Goal: Task Accomplishment & Management: Use online tool/utility

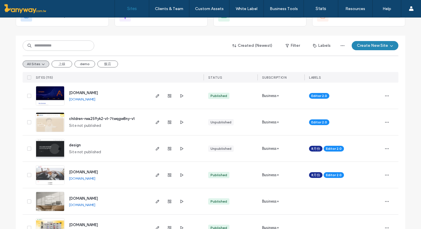
scroll to position [53, 0]
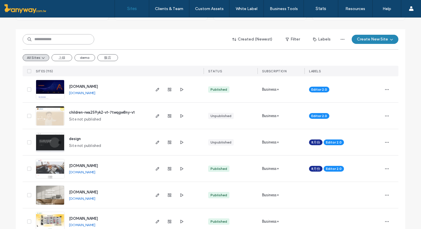
click at [61, 38] on input at bounding box center [59, 39] width 72 height 10
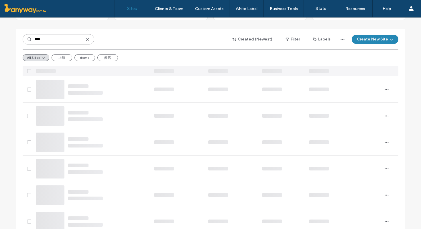
scroll to position [0, 0]
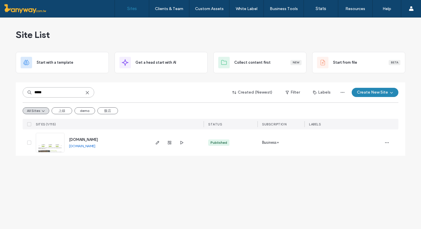
type input "*****"
click at [53, 142] on img at bounding box center [50, 152] width 28 height 39
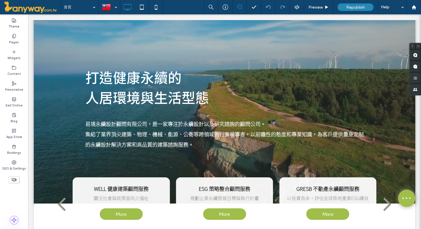
click at [14, 178] on icon at bounding box center [14, 179] width 6 height 6
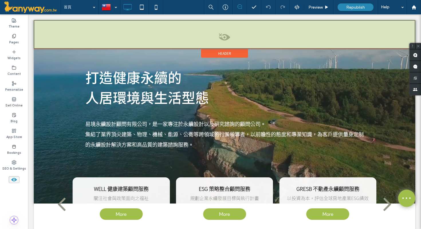
click at [222, 34] on span at bounding box center [224, 38] width 380 height 11
click at [234, 44] on button "Yes" at bounding box center [230, 41] width 18 height 7
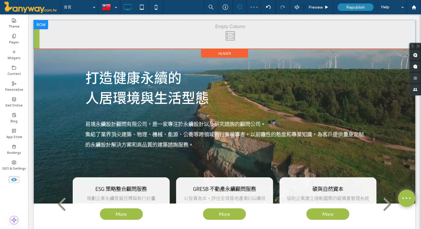
click at [256, 36] on div "Click To Paste" at bounding box center [228, 34] width 376 height 29
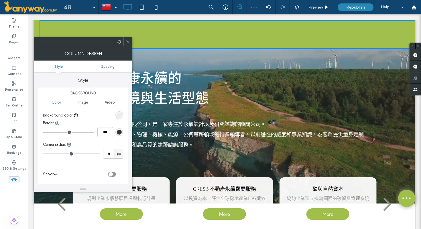
click at [126, 41] on icon at bounding box center [128, 42] width 4 height 4
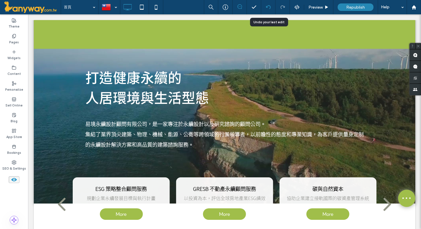
click at [270, 6] on icon at bounding box center [268, 7] width 5 height 5
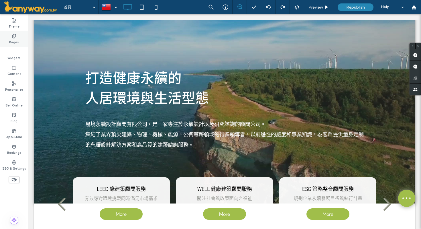
click at [15, 37] on icon at bounding box center [14, 36] width 5 height 5
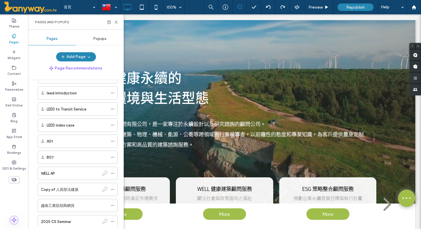
scroll to position [212, 0]
click at [68, 205] on label "2025 CS Seminar" at bounding box center [56, 205] width 30 height 10
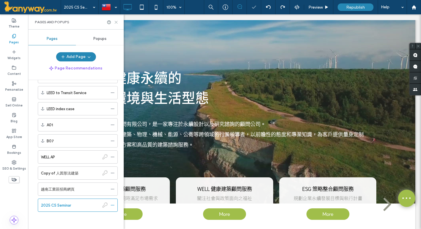
click at [115, 21] on use at bounding box center [116, 22] width 3 height 3
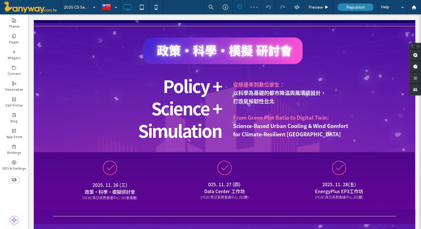
click at [13, 178] on icon at bounding box center [14, 179] width 6 height 6
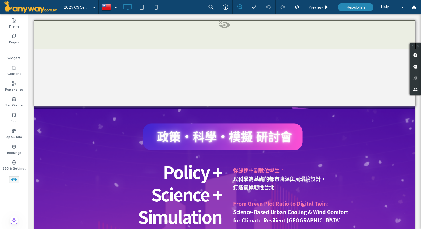
click at [227, 81] on div at bounding box center [225, 63] width 382 height 86
click at [239, 89] on button "Yes" at bounding box center [235, 88] width 18 height 7
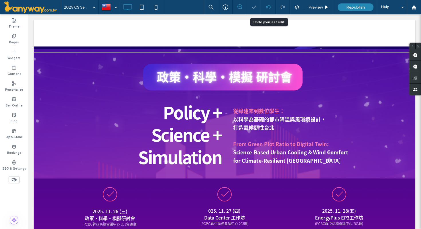
click at [269, 5] on use at bounding box center [268, 7] width 5 height 4
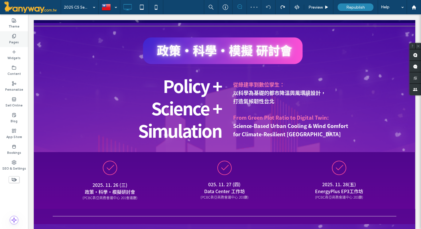
click at [16, 38] on label "Pages" at bounding box center [14, 41] width 10 height 6
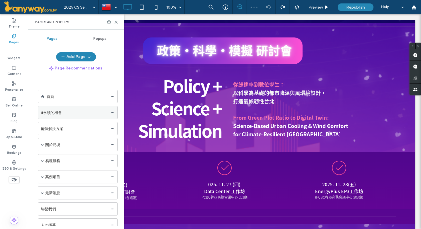
click at [69, 113] on div "#永續的機會" at bounding box center [74, 112] width 67 height 6
click at [116, 21] on icon at bounding box center [116, 22] width 4 height 4
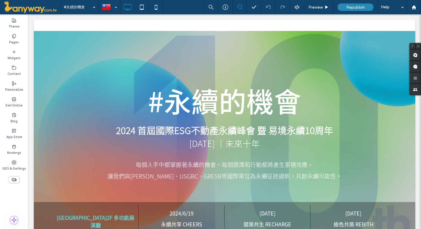
click at [15, 179] on use at bounding box center [13, 180] width 5 height 4
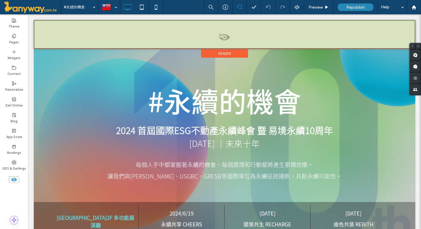
click at [222, 37] on span at bounding box center [224, 38] width 380 height 11
click at [236, 46] on button "Yes" at bounding box center [230, 44] width 18 height 7
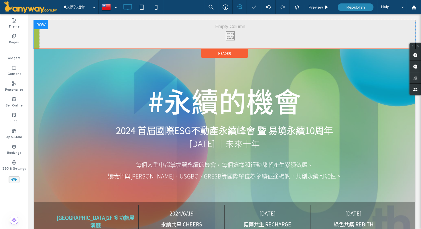
click at [233, 44] on div "Click To Paste" at bounding box center [228, 34] width 376 height 29
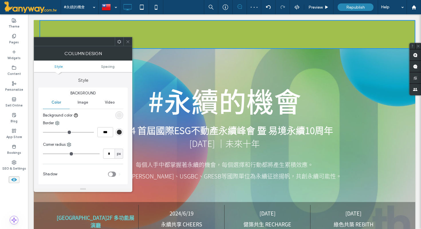
click at [132, 42] on div at bounding box center [127, 41] width 9 height 9
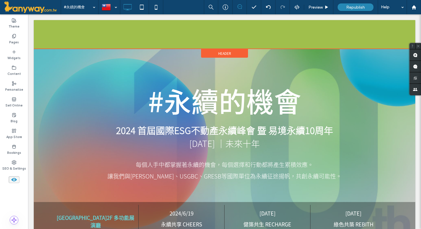
click at [239, 53] on div "Header" at bounding box center [224, 53] width 47 height 9
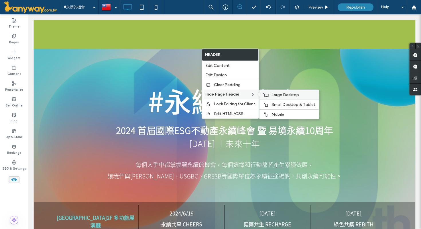
click at [275, 94] on span "Large Desktop" at bounding box center [286, 94] width 28 height 5
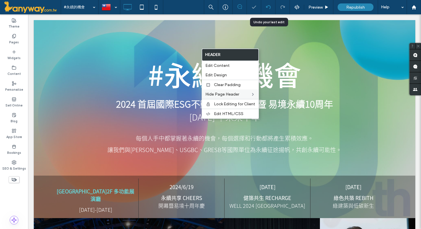
click at [269, 8] on icon at bounding box center [268, 7] width 5 height 5
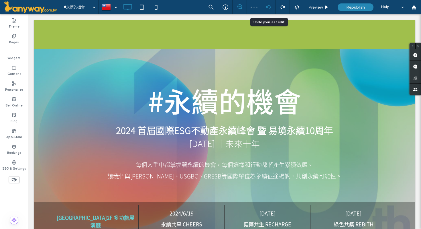
click at [269, 6] on use at bounding box center [268, 7] width 5 height 4
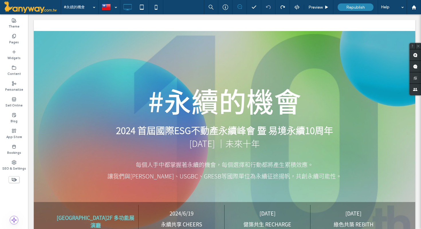
click at [17, 40] on label "Pages" at bounding box center [14, 41] width 10 height 6
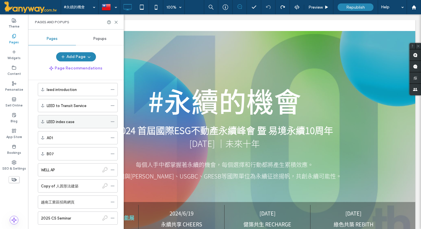
scroll to position [212, 0]
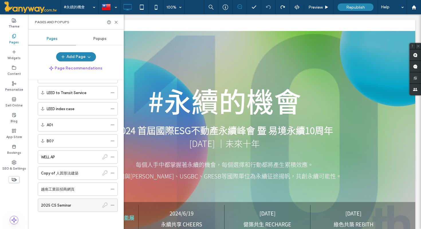
click at [73, 205] on div "2025 CS Seminar" at bounding box center [70, 205] width 58 height 6
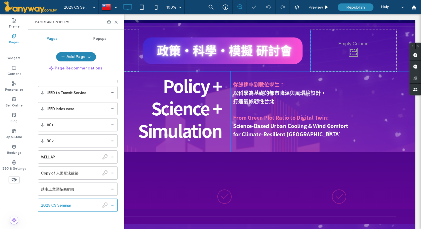
scroll to position [0, 0]
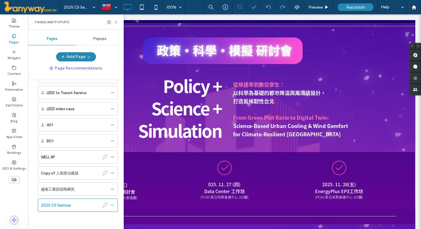
click at [115, 23] on icon at bounding box center [116, 22] width 4 height 4
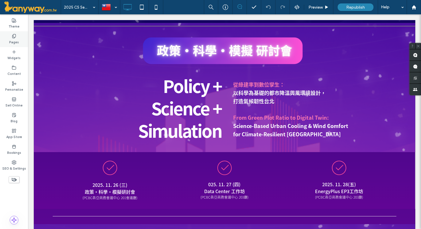
click at [15, 37] on icon at bounding box center [14, 36] width 5 height 5
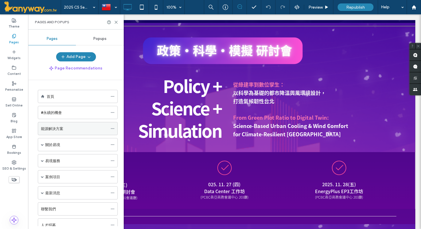
click at [65, 127] on div "能源解決方案" at bounding box center [74, 128] width 67 height 6
click at [117, 22] on icon at bounding box center [116, 22] width 4 height 4
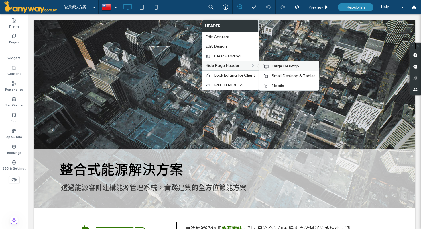
click at [273, 66] on span "Large Desktop" at bounding box center [286, 66] width 28 height 5
click at [272, 76] on span "Small Desktop & Tablet" at bounding box center [294, 75] width 44 height 5
click at [274, 85] on span "Mobile" at bounding box center [278, 85] width 13 height 5
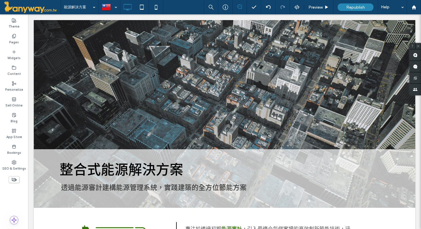
click at [14, 179] on use at bounding box center [13, 180] width 5 height 4
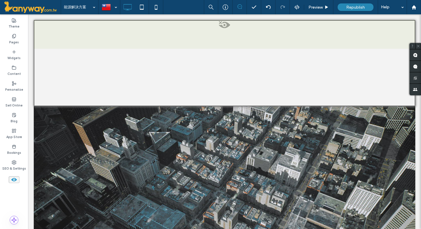
click at [225, 24] on span at bounding box center [224, 26] width 380 height 11
click at [236, 32] on button "Yes" at bounding box center [233, 31] width 18 height 7
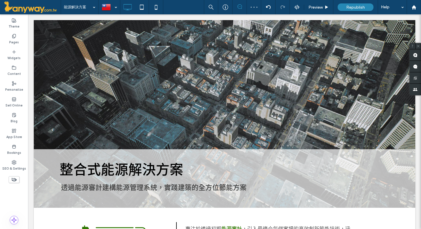
click at [13, 178] on use at bounding box center [13, 180] width 5 height 4
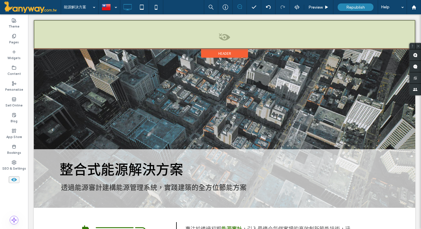
click at [226, 37] on span at bounding box center [224, 38] width 380 height 11
click at [237, 44] on button "Yes" at bounding box center [234, 44] width 18 height 7
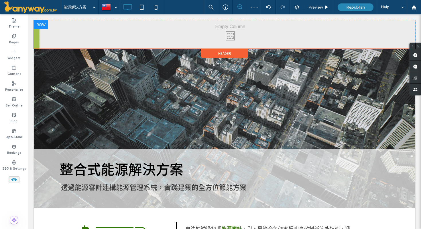
click at [315, 34] on div "Click To Paste" at bounding box center [228, 34] width 376 height 29
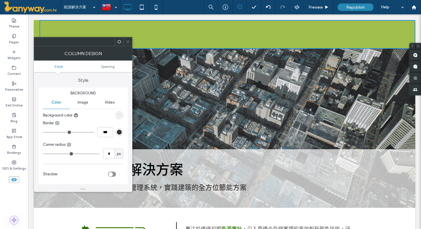
click at [130, 40] on icon at bounding box center [128, 42] width 4 height 4
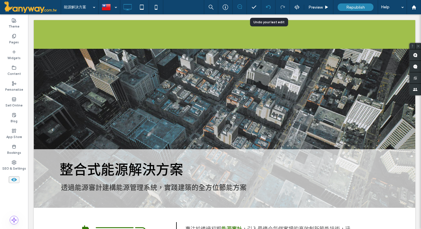
click at [268, 7] on icon at bounding box center [268, 7] width 5 height 5
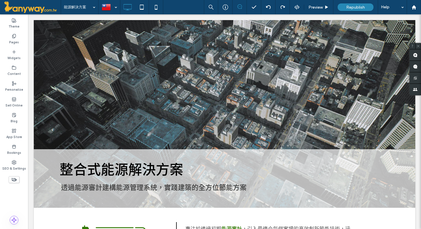
click at [14, 179] on icon at bounding box center [14, 179] width 6 height 6
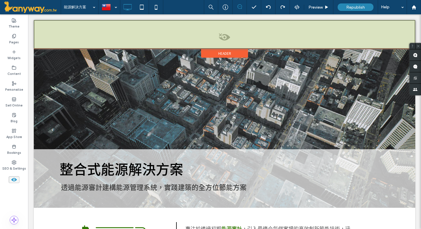
click at [226, 35] on span at bounding box center [224, 38] width 380 height 11
click at [211, 45] on div "Unhide? Yes" at bounding box center [226, 42] width 46 height 14
drag, startPoint x: 235, startPoint y: 43, endPoint x: 263, endPoint y: 57, distance: 31.5
click at [235, 43] on button "Yes" at bounding box center [234, 41] width 18 height 7
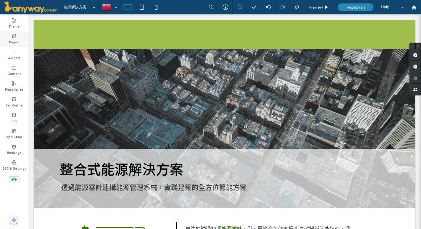
click at [18, 37] on div "Pages" at bounding box center [14, 39] width 28 height 16
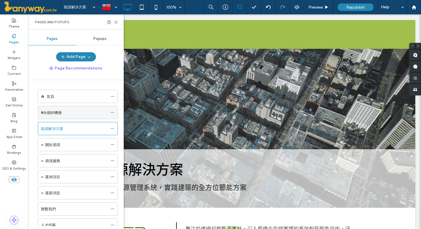
click at [65, 110] on div "#永續的機會" at bounding box center [74, 112] width 67 height 6
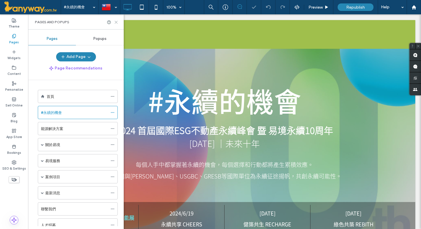
click at [117, 22] on icon at bounding box center [116, 22] width 4 height 4
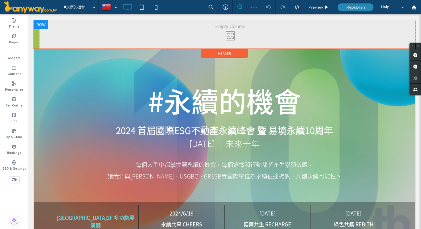
click at [115, 33] on div "Click To Paste" at bounding box center [228, 34] width 376 height 29
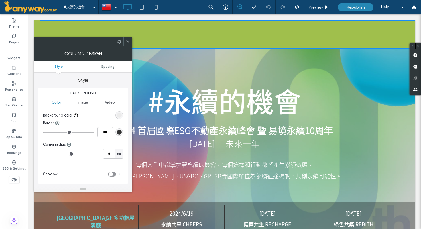
click at [127, 38] on span at bounding box center [128, 41] width 4 height 9
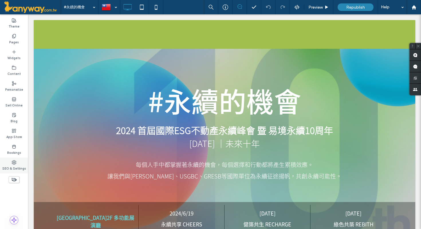
click at [14, 164] on label "SEO & Settings" at bounding box center [14, 167] width 24 height 6
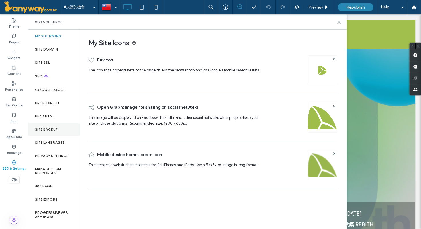
click at [53, 132] on div "Site Backup" at bounding box center [54, 129] width 52 height 13
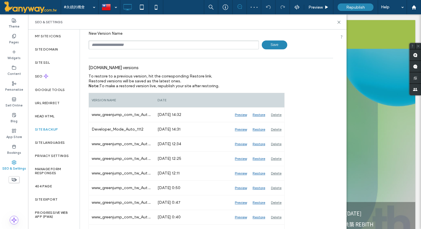
scroll to position [39, 0]
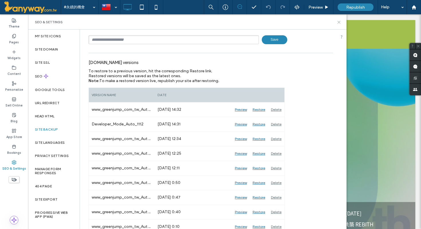
click at [339, 21] on icon at bounding box center [339, 22] width 4 height 4
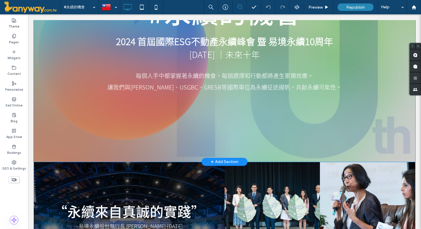
scroll to position [148, 0]
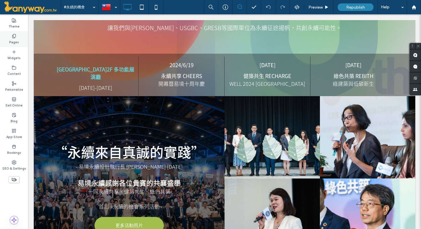
click at [12, 37] on use at bounding box center [13, 36] width 3 height 4
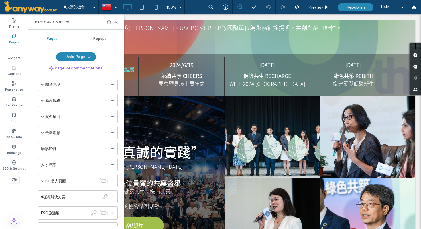
scroll to position [212, 0]
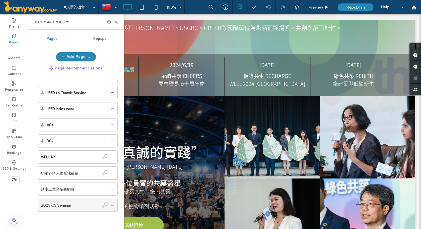
click at [54, 201] on div "2025 CS Seminar" at bounding box center [70, 205] width 58 height 13
click at [117, 22] on icon at bounding box center [116, 22] width 4 height 4
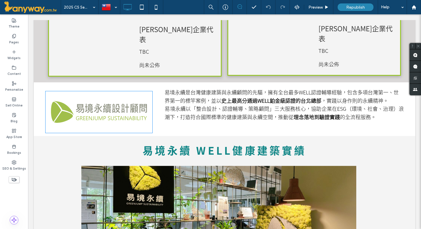
scroll to position [1099, 0]
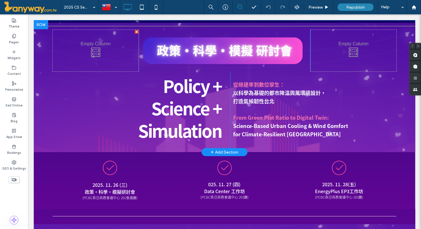
click at [43, 24] on div at bounding box center [41, 24] width 14 height 9
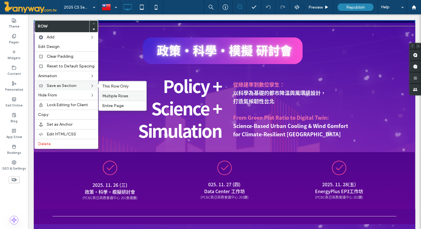
click at [125, 95] on span "Multiple Rows" at bounding box center [115, 95] width 26 height 5
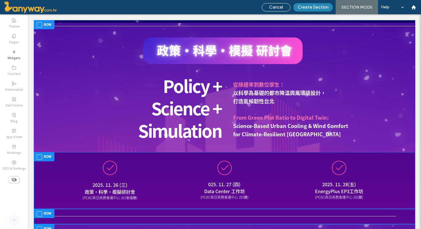
click at [41, 26] on span at bounding box center [39, 24] width 5 height 5
click at [46, 27] on label "Row" at bounding box center [44, 24] width 15 height 7
click at [276, 9] on span "Cancel" at bounding box center [276, 7] width 14 height 5
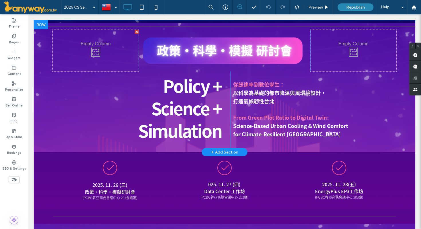
click at [44, 24] on div at bounding box center [41, 24] width 14 height 9
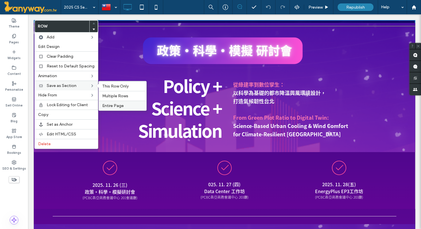
click at [111, 104] on span "Entire Page" at bounding box center [112, 105] width 21 height 5
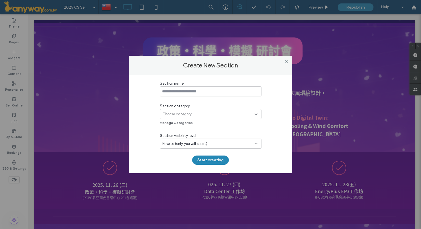
click at [199, 94] on input at bounding box center [211, 91] width 102 height 10
type input "*"
type input "*****"
click at [220, 115] on div "Choose category" at bounding box center [208, 114] width 92 height 6
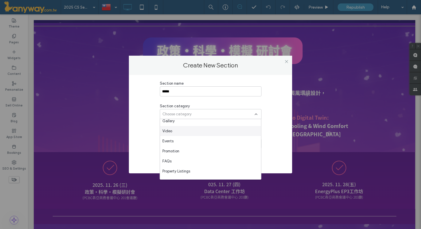
scroll to position [331, 0]
click at [206, 134] on div "a" at bounding box center [210, 134] width 101 height 10
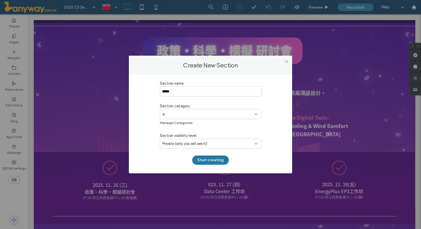
click at [213, 160] on button "Start creating" at bounding box center [210, 159] width 37 height 9
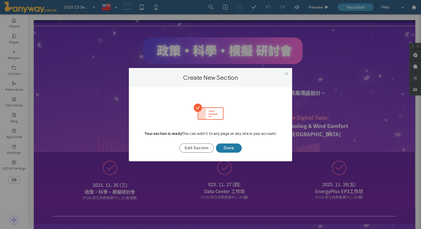
click at [226, 149] on button "Done" at bounding box center [229, 147] width 26 height 9
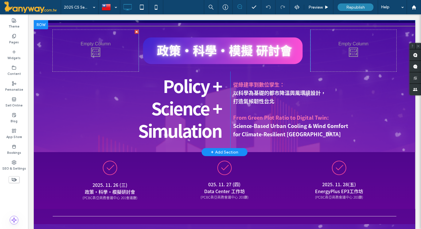
click at [38, 24] on div at bounding box center [41, 24] width 14 height 9
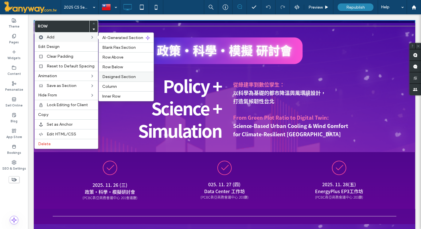
click at [118, 77] on span "Designed Section" at bounding box center [119, 76] width 34 height 5
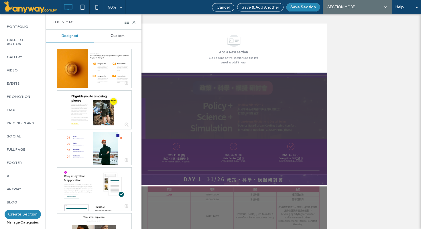
scroll to position [240, 0]
click at [11, 174] on label "a" at bounding box center [23, 176] width 32 height 4
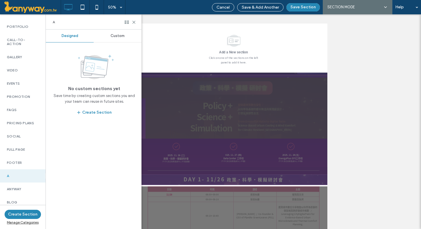
click at [121, 33] on div "Custom" at bounding box center [118, 36] width 48 height 13
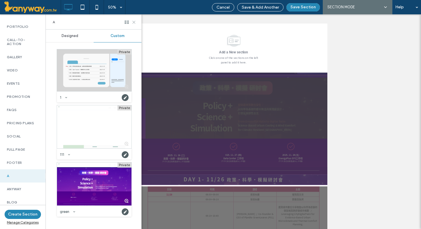
click at [133, 22] on icon at bounding box center [134, 22] width 4 height 4
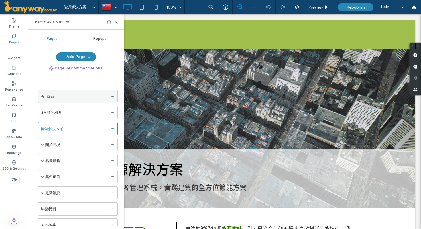
click at [62, 94] on div "首頁" at bounding box center [77, 96] width 61 height 6
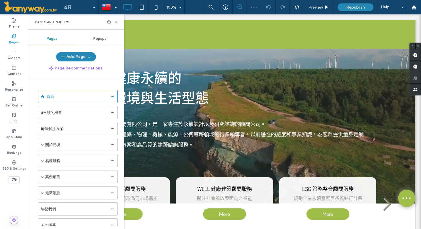
click at [116, 21] on icon at bounding box center [116, 22] width 4 height 4
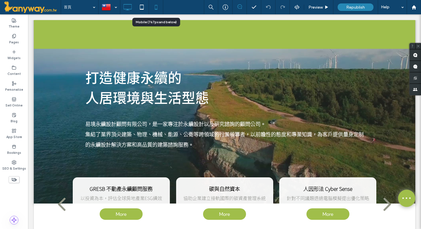
click at [156, 7] on icon at bounding box center [155, 6] width 11 height 11
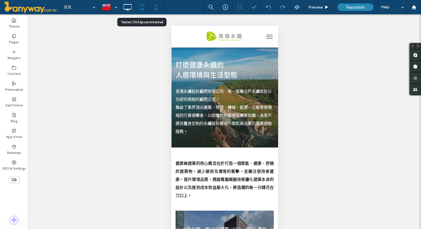
click at [143, 9] on use at bounding box center [142, 7] width 4 height 5
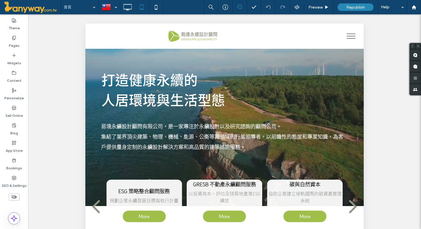
click at [15, 194] on icon at bounding box center [14, 196] width 6 height 6
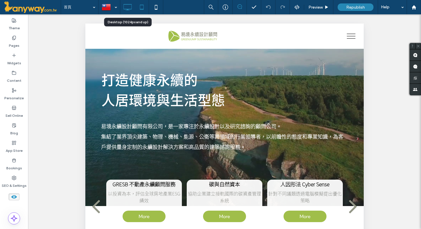
click at [127, 7] on icon at bounding box center [127, 6] width 11 height 11
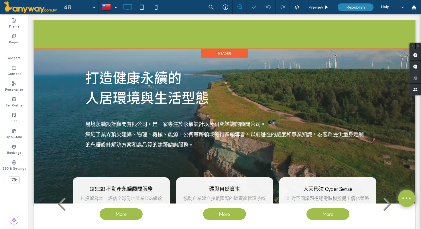
click at [238, 51] on div "Header" at bounding box center [224, 53] width 47 height 9
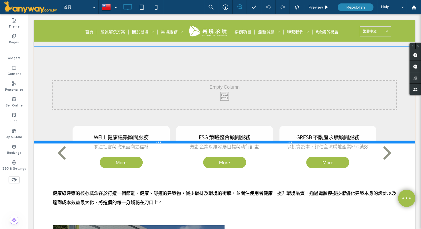
drag, startPoint x: 50, startPoint y: 82, endPoint x: 51, endPoint y: 141, distance: 58.7
click at [51, 141] on div at bounding box center [225, 141] width 382 height 3
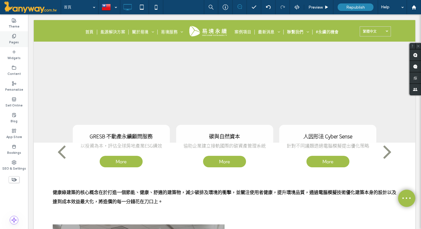
click at [19, 33] on div "Pages" at bounding box center [14, 39] width 28 height 16
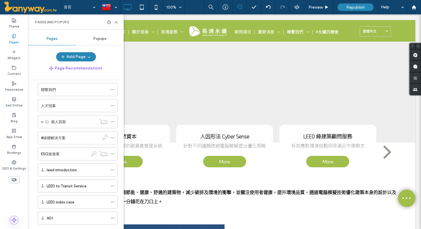
scroll to position [196, 0]
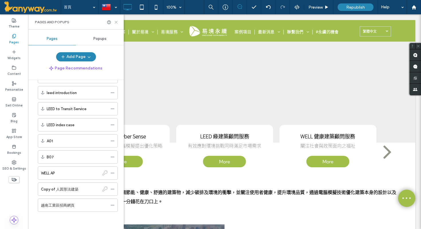
click at [116, 21] on use at bounding box center [116, 22] width 3 height 3
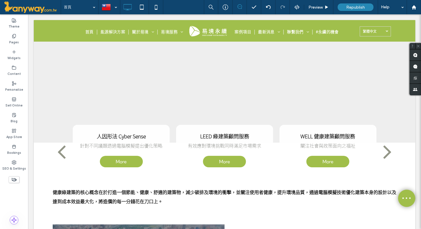
click at [116, 21] on div "首頁 能源解決方案 關於易境 易境歷史 易境團隊 易境服務 LEED 認證 WELL 認證 碳與自然資本 GRESB 評級 人因形法建築 綠建築標章 EEWH…" at bounding box center [197, 29] width 310 height 19
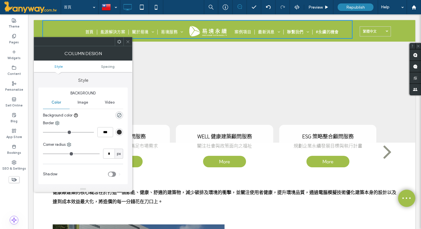
click at [128, 40] on icon at bounding box center [128, 42] width 4 height 4
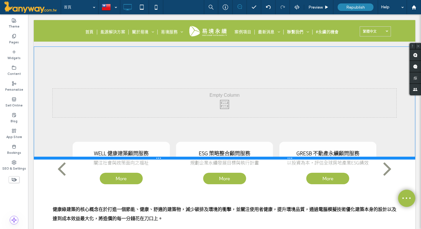
drag, startPoint x: 51, startPoint y: 140, endPoint x: 50, endPoint y: 158, distance: 17.2
click at [50, 158] on div at bounding box center [225, 157] width 382 height 3
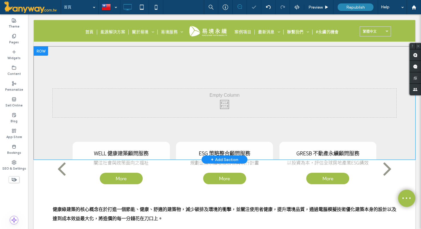
click at [69, 68] on div "Click To Paste Click To Paste Row + Add Section" at bounding box center [225, 102] width 382 height 113
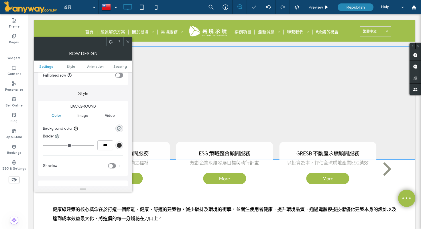
scroll to position [42, 0]
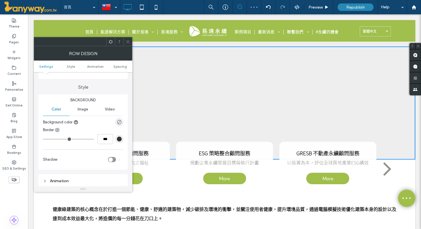
click at [85, 109] on span "Image" at bounding box center [83, 109] width 11 height 5
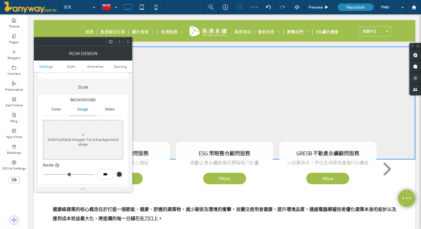
click at [108, 110] on span "Video" at bounding box center [110, 109] width 10 height 5
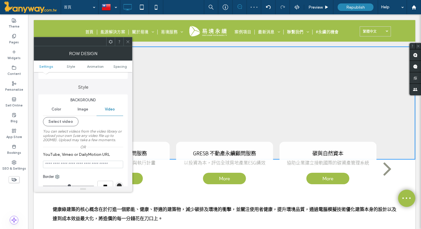
click at [127, 41] on icon at bounding box center [128, 42] width 4 height 4
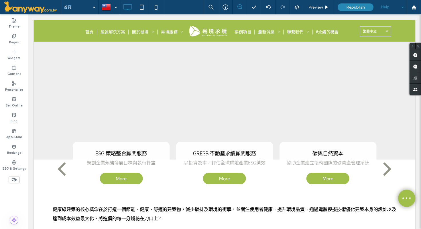
click at [405, 6] on div "Help" at bounding box center [392, 7] width 29 height 14
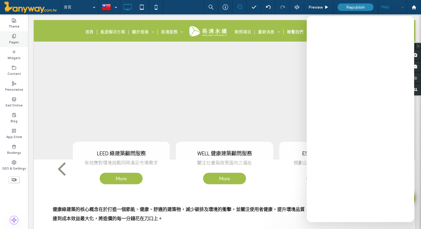
click at [17, 35] on div "Pages" at bounding box center [14, 39] width 28 height 16
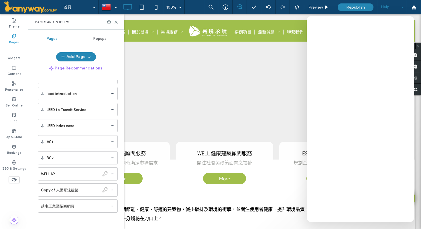
scroll to position [196, 0]
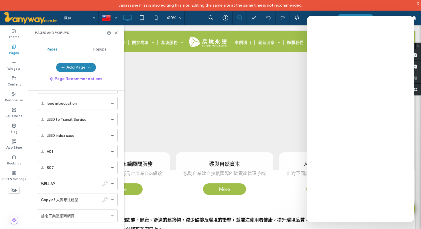
click at [120, 31] on div "Pages and Popups" at bounding box center [76, 32] width 96 height 15
click at [115, 33] on icon at bounding box center [116, 33] width 4 height 4
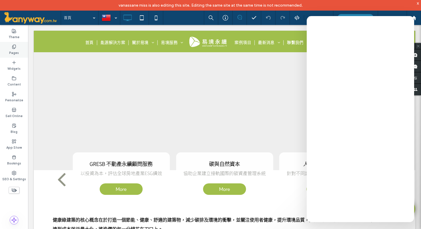
click at [18, 49] on label "Pages" at bounding box center [14, 52] width 10 height 6
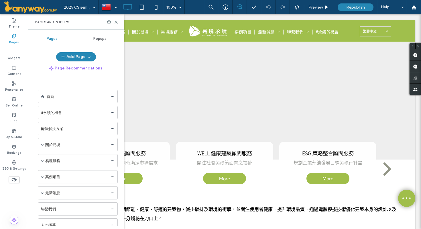
scroll to position [212, 0]
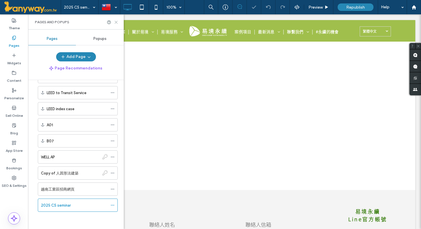
click at [116, 20] on icon at bounding box center [116, 22] width 4 height 4
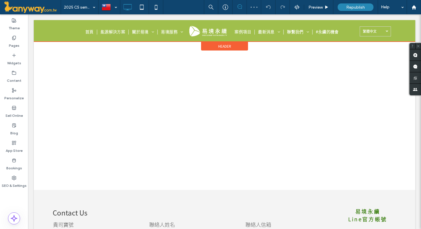
click at [238, 44] on div "Header" at bounding box center [224, 46] width 47 height 9
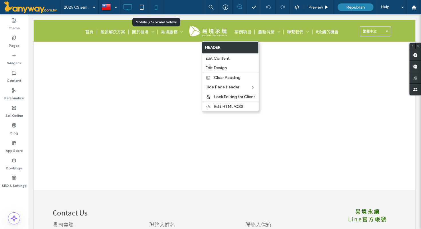
click at [158, 9] on icon at bounding box center [155, 6] width 11 height 11
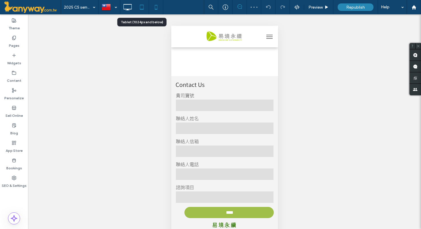
click at [142, 9] on use at bounding box center [142, 7] width 4 height 5
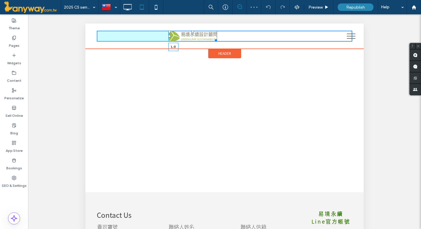
drag, startPoint x: 168, startPoint y: 36, endPoint x: 126, endPoint y: 40, distance: 42.1
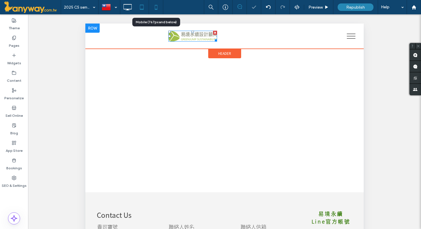
click at [155, 7] on use at bounding box center [156, 7] width 3 height 5
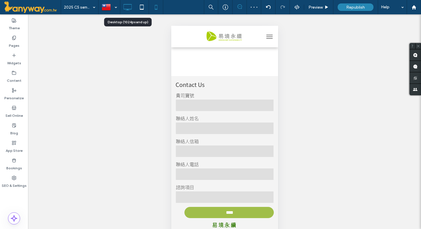
click at [130, 10] on icon at bounding box center [127, 6] width 11 height 11
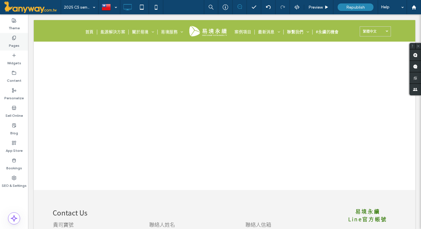
click at [16, 43] on label "Pages" at bounding box center [14, 44] width 11 height 8
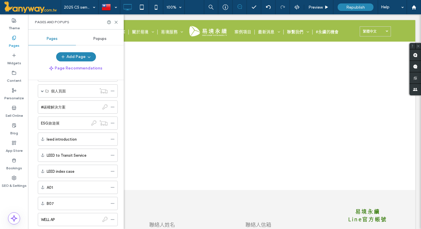
scroll to position [212, 0]
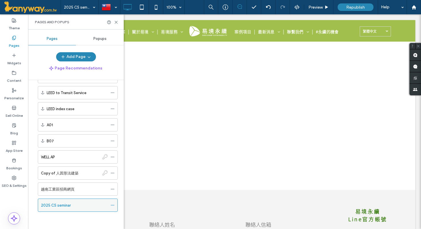
click at [105, 203] on div "2025 CS seminar" at bounding box center [74, 205] width 67 height 6
click at [115, 21] on use at bounding box center [116, 22] width 3 height 3
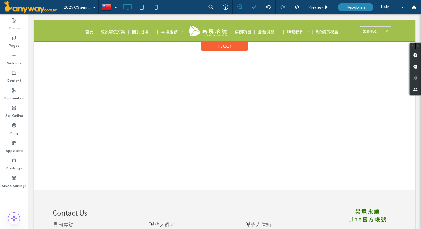
click at [236, 46] on div "Header" at bounding box center [224, 46] width 47 height 9
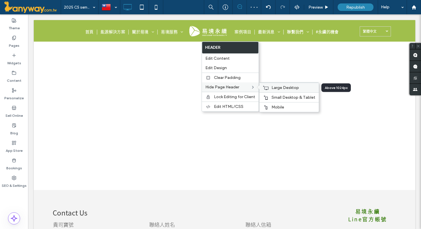
click at [282, 86] on span "Large Desktop" at bounding box center [286, 87] width 28 height 5
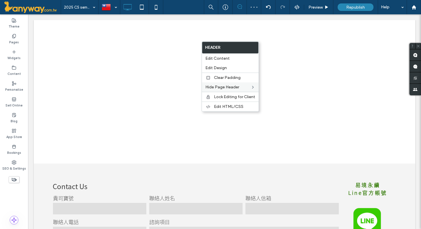
click at [79, 56] on div "Click To Paste Row + Add Section" at bounding box center [225, 91] width 382 height 143
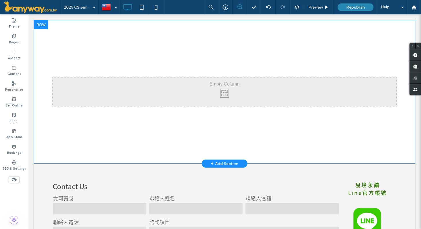
click at [42, 26] on div at bounding box center [41, 24] width 14 height 9
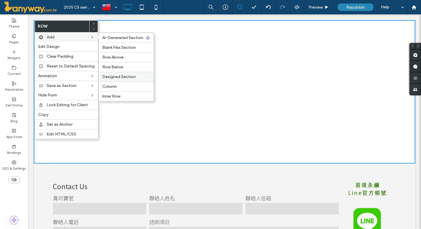
click at [126, 76] on span "Designed Section" at bounding box center [119, 76] width 34 height 5
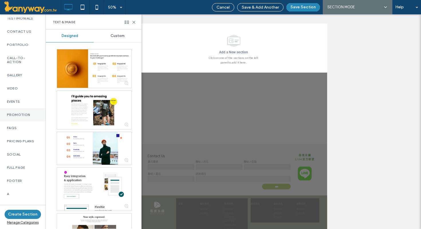
scroll to position [240, 0]
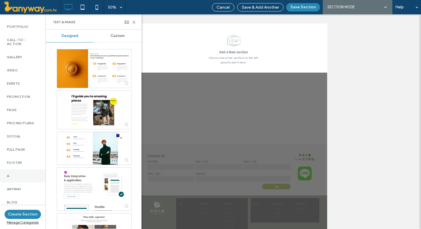
click at [19, 169] on div "a" at bounding box center [23, 175] width 46 height 13
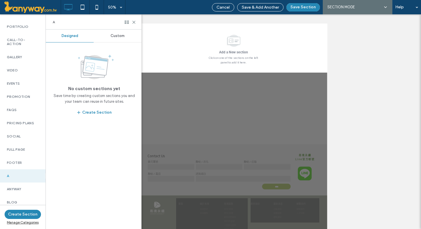
click at [120, 36] on span "Custom" at bounding box center [118, 36] width 14 height 5
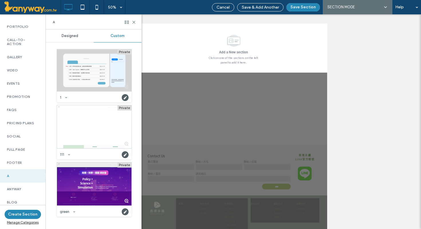
click at [98, 183] on div at bounding box center [94, 183] width 74 height 43
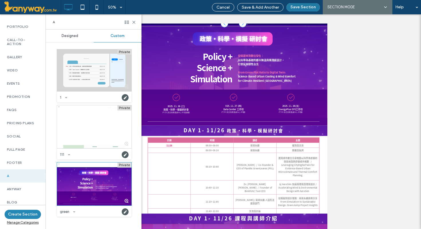
click at [301, 8] on button "Save Section" at bounding box center [304, 7] width 34 height 8
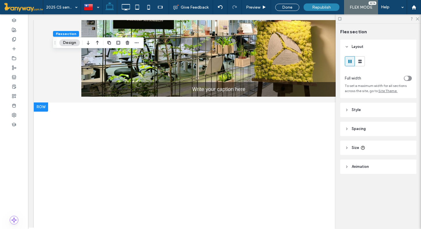
scroll to position [1215, 0]
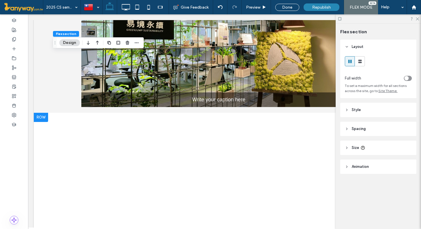
click at [40, 113] on div "Click To Paste Click To Paste Row + Add Section" at bounding box center [225, 184] width 382 height 143
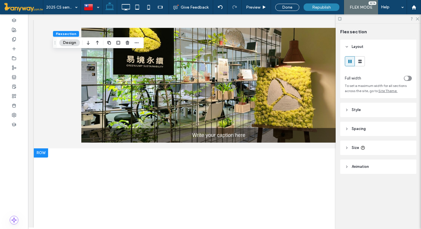
scroll to position [1183, 0]
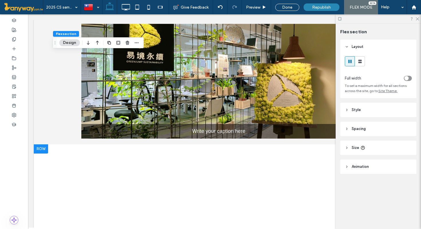
click at [40, 144] on div "Click To Paste Click To Paste Row + Add Section" at bounding box center [225, 215] width 382 height 143
click at [48, 144] on div "Click To Paste Click To Paste Row + Add Section" at bounding box center [225, 215] width 382 height 143
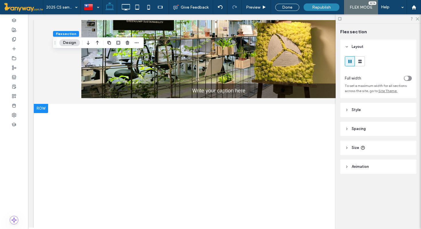
scroll to position [1254, 0]
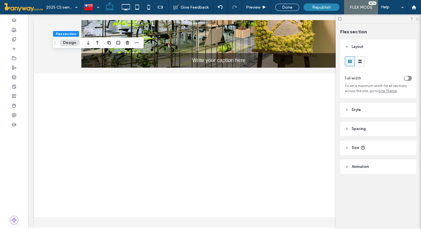
click at [417, 19] on icon at bounding box center [417, 19] width 4 height 4
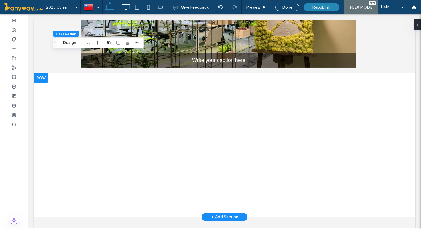
click at [193, 131] on div "Click To Paste Click To Paste" at bounding box center [225, 145] width 344 height 29
click at [66, 73] on div "Click To Paste Click To Paste Row + Add Section" at bounding box center [225, 144] width 382 height 143
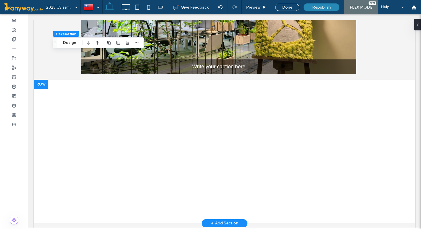
scroll to position [1241, 0]
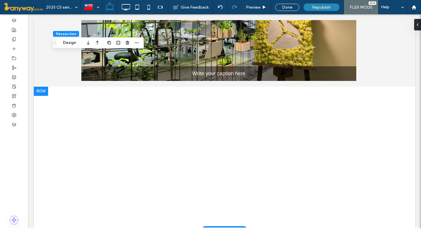
click at [43, 87] on div "Click To Paste Click To Paste Row + Add Section" at bounding box center [225, 158] width 382 height 143
click at [46, 87] on div "Click To Paste Click To Paste Row + Add Section" at bounding box center [225, 158] width 382 height 143
click at [71, 42] on button "Design" at bounding box center [69, 42] width 21 height 7
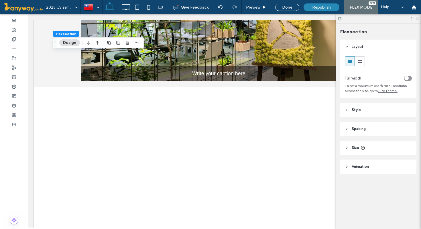
click at [71, 42] on button "Design" at bounding box center [69, 42] width 21 height 7
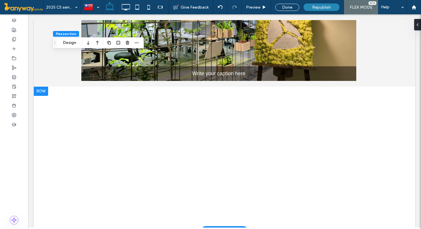
click at [45, 87] on div "Click To Paste Click To Paste Row + Add Section" at bounding box center [225, 158] width 382 height 143
click at [401, 10] on div "Help" at bounding box center [392, 7] width 29 height 14
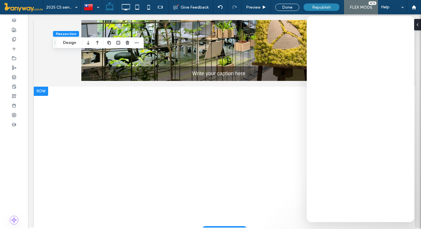
click at [44, 87] on div "Click To Paste Click To Paste Row + Add Section" at bounding box center [225, 158] width 382 height 143
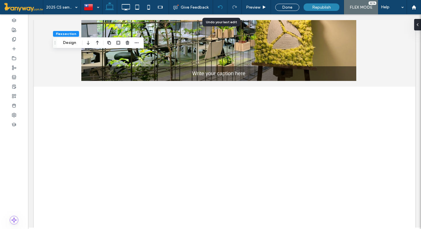
click at [221, 9] on icon at bounding box center [220, 7] width 5 height 5
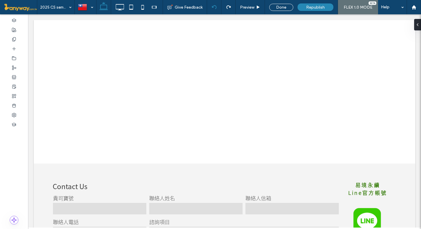
scroll to position [0, 0]
click at [42, 24] on div "Click To Paste Row + Add Section" at bounding box center [225, 91] width 382 height 143
click at [44, 25] on div "Click To Paste Row + Add Section" at bounding box center [225, 91] width 382 height 143
click at [211, 9] on div at bounding box center [214, 7] width 14 height 5
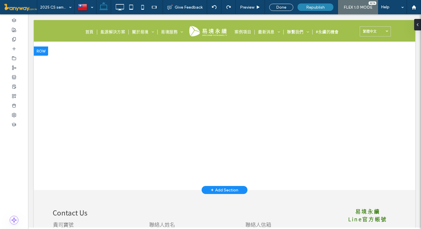
click at [41, 50] on div "Click To Paste Row + Add Section" at bounding box center [225, 117] width 382 height 143
click at [46, 51] on div "Click To Paste Row + Add Section" at bounding box center [225, 117] width 382 height 143
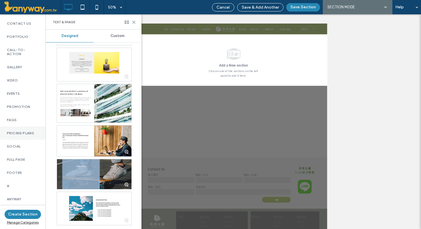
scroll to position [240, 0]
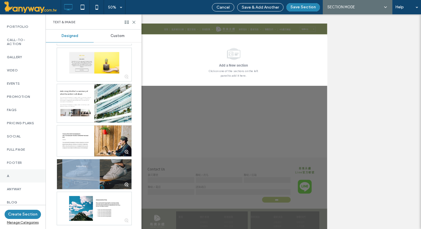
click at [15, 174] on label "a" at bounding box center [23, 176] width 32 height 4
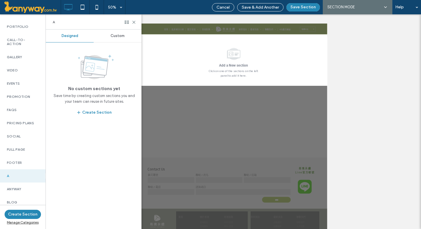
click at [117, 35] on span "Custom" at bounding box center [118, 36] width 14 height 5
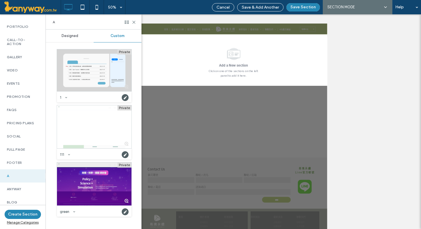
click at [85, 170] on div at bounding box center [94, 183] width 74 height 43
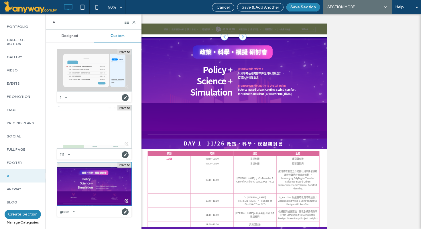
click at [92, 178] on div at bounding box center [94, 183] width 74 height 43
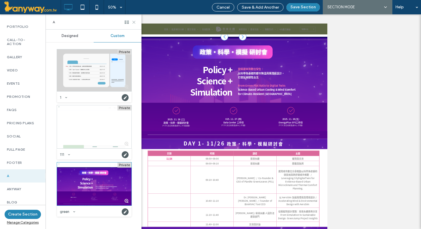
click at [133, 21] on icon at bounding box center [134, 22] width 4 height 4
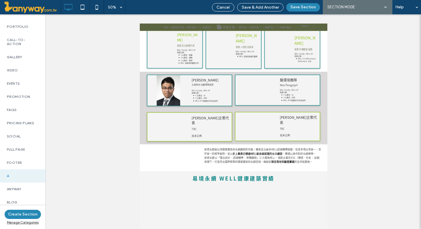
scroll to position [931, 0]
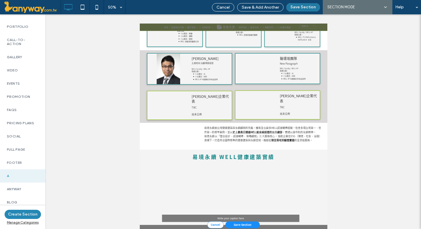
click at [307, 7] on button "Save Section" at bounding box center [304, 7] width 34 height 8
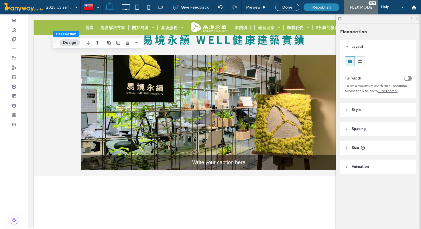
scroll to position [1205, 0]
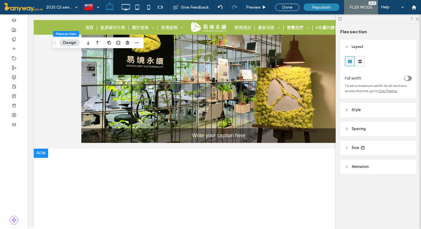
click at [43, 148] on div "Click To Paste Click To Paste Row + Add Section" at bounding box center [225, 219] width 382 height 143
click at [39, 148] on div "Click To Paste Click To Paste Row + Add Section" at bounding box center [225, 219] width 382 height 143
click at [42, 148] on div "Click To Paste Click To Paste Row + Add Section" at bounding box center [225, 219] width 382 height 143
click at [44, 148] on div "Click To Paste Click To Paste Row + Add Section" at bounding box center [225, 219] width 382 height 143
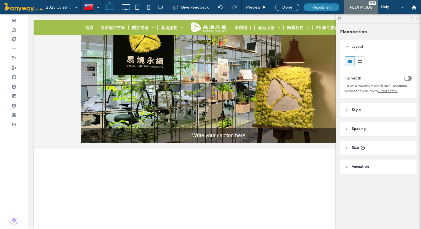
drag, startPoint x: 56, startPoint y: 42, endPoint x: 187, endPoint y: -17, distance: 144.0
click at [187, 0] on html ".wqwq-1{fill:#231f20;} .cls-1q, .cls-2q { fill-rule: evenodd; } .cls-2q { fill:…" at bounding box center [210, 114] width 421 height 229
click at [418, 19] on use at bounding box center [417, 18] width 3 height 3
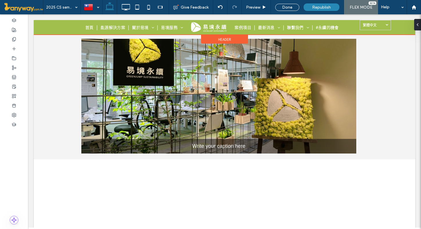
scroll to position [1196, 0]
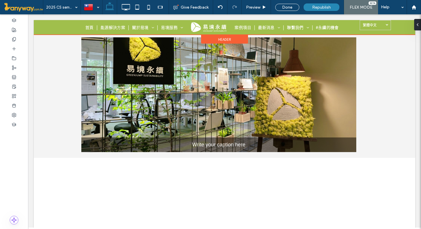
click at [234, 40] on div "Header" at bounding box center [224, 39] width 47 height 9
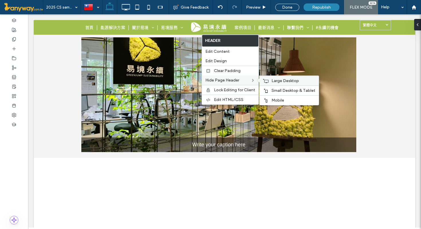
click at [285, 79] on span "Large Desktop" at bounding box center [286, 80] width 28 height 5
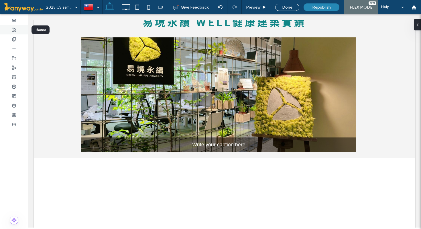
click at [15, 28] on use at bounding box center [14, 30] width 4 height 4
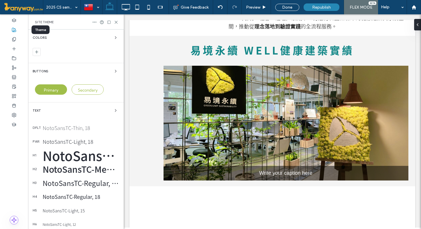
scroll to position [1211, 0]
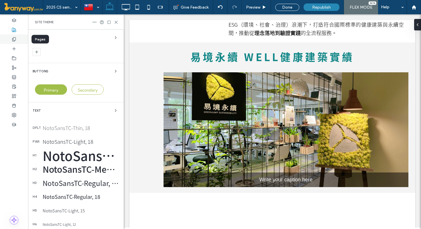
click at [13, 39] on use at bounding box center [13, 39] width 3 height 4
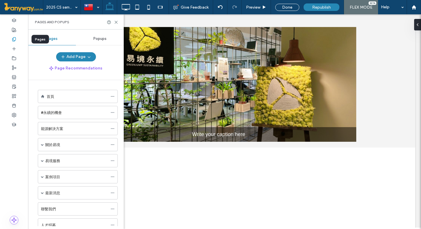
scroll to position [1168, 0]
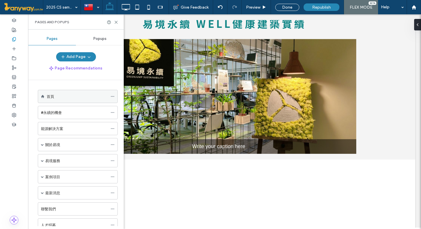
click at [59, 97] on div "首頁" at bounding box center [77, 96] width 61 height 6
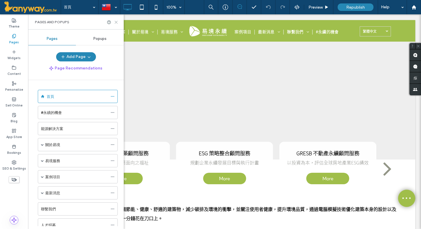
click at [114, 22] on icon at bounding box center [116, 22] width 4 height 4
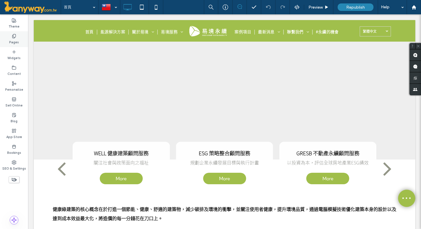
click at [14, 34] on icon at bounding box center [14, 36] width 5 height 5
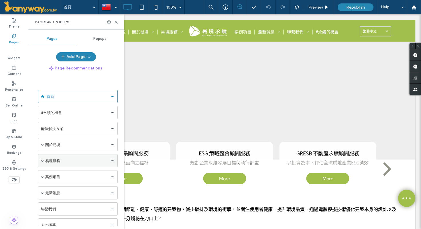
scroll to position [212, 0]
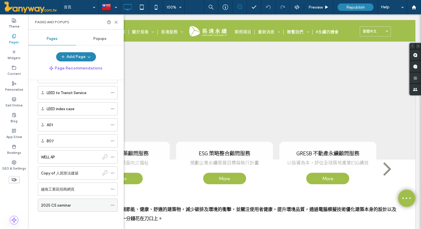
click at [66, 201] on div "2025 CS seminar" at bounding box center [74, 205] width 67 height 13
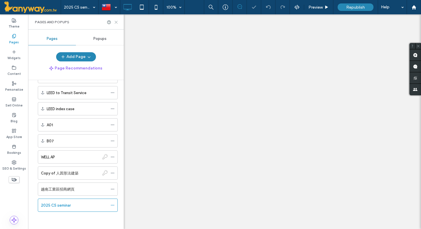
click at [115, 21] on icon at bounding box center [116, 22] width 4 height 4
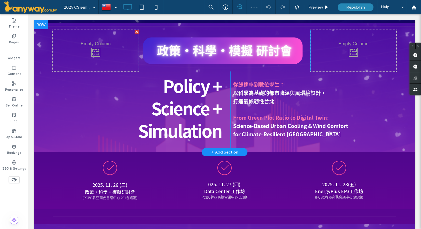
click at [43, 23] on div at bounding box center [41, 24] width 14 height 9
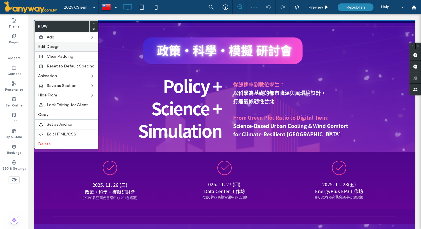
click at [57, 47] on span "Edit Design" at bounding box center [48, 46] width 21 height 5
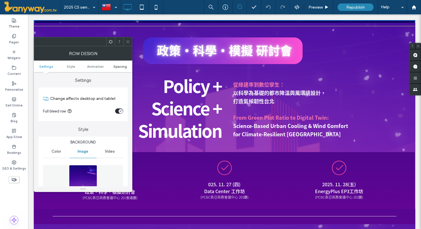
click at [120, 67] on span "Spacing" at bounding box center [119, 66] width 13 height 4
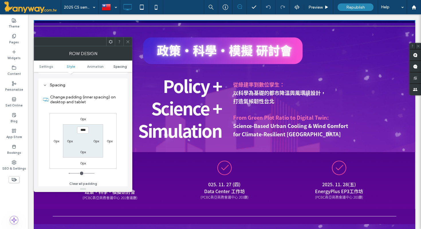
scroll to position [321, 0]
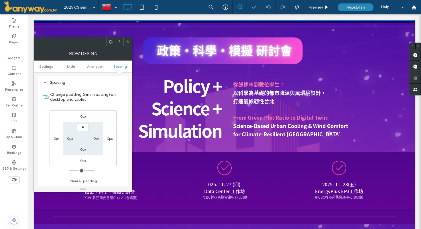
type input "***"
type input "*"
click at [111, 105] on label "Change padding (inner spacing) on desktop and tablet" at bounding box center [86, 96] width 73 height 15
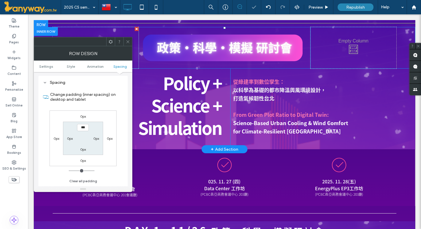
click at [129, 36] on div "Click To Paste Click To Paste" at bounding box center [96, 48] width 86 height 42
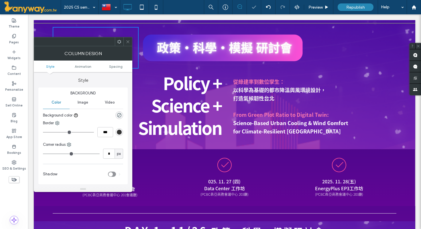
click at [126, 42] on icon at bounding box center [128, 42] width 4 height 4
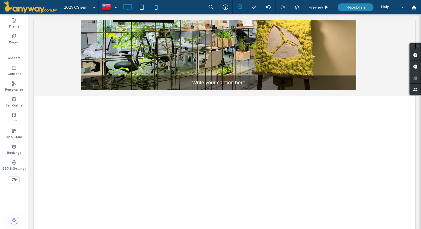
scroll to position [1241, 0]
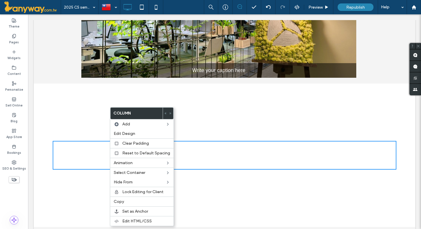
click at [84, 141] on div "Click To Paste Click To Paste" at bounding box center [225, 155] width 344 height 29
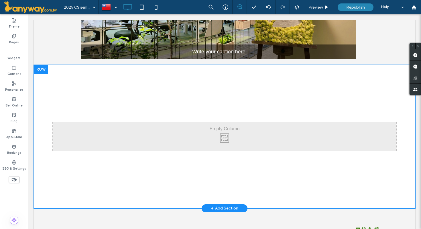
scroll to position [1263, 0]
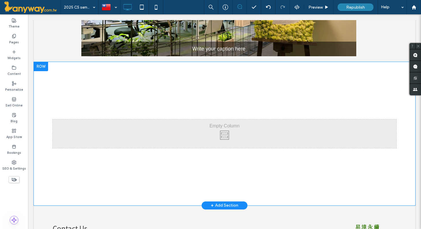
click at [43, 62] on div at bounding box center [41, 66] width 14 height 9
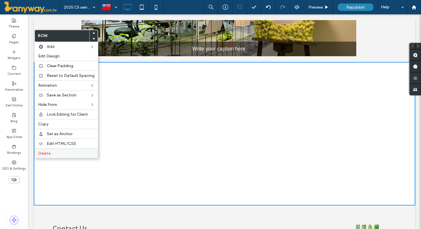
click at [58, 153] on label "Delete" at bounding box center [66, 153] width 56 height 5
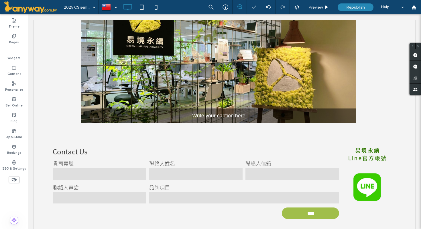
scroll to position [1195, 0]
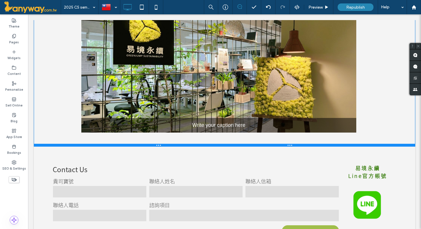
drag, startPoint x: 115, startPoint y: 97, endPoint x: 116, endPoint y: 113, distance: 16.7
click at [116, 144] on div at bounding box center [225, 145] width 382 height 3
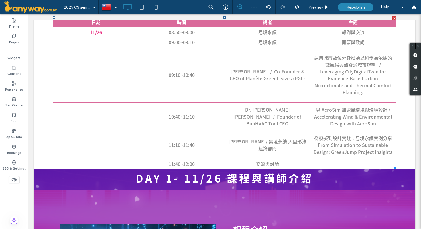
scroll to position [0, 0]
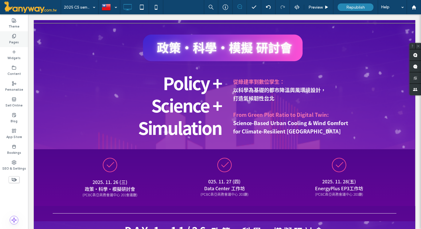
click at [16, 37] on icon at bounding box center [14, 36] width 5 height 5
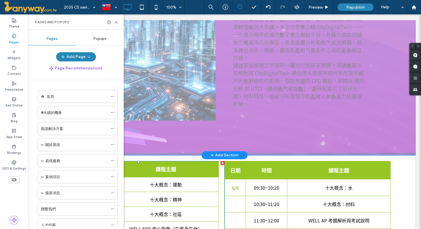
scroll to position [446, 0]
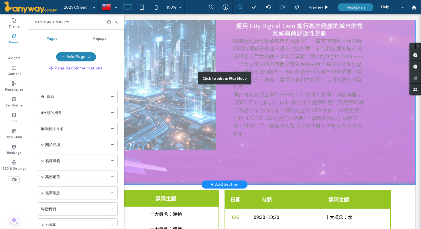
click at [289, 88] on div "Click to edit in Flex Mode" at bounding box center [225, 78] width 382 height 212
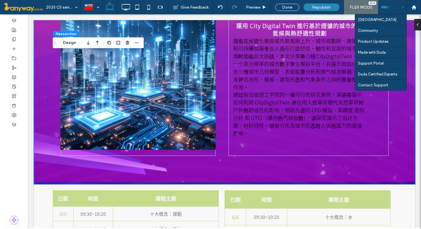
click at [401, 6] on div "Help" at bounding box center [392, 7] width 29 height 14
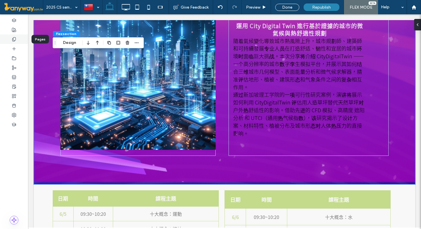
click at [15, 39] on icon at bounding box center [14, 39] width 5 height 5
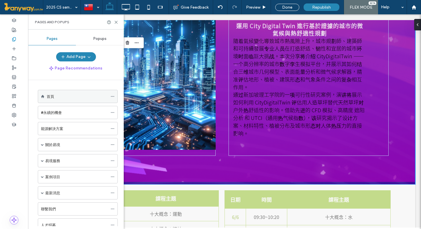
click at [43, 98] on div "首頁" at bounding box center [78, 96] width 80 height 13
click at [70, 97] on div "首頁" at bounding box center [77, 96] width 61 height 6
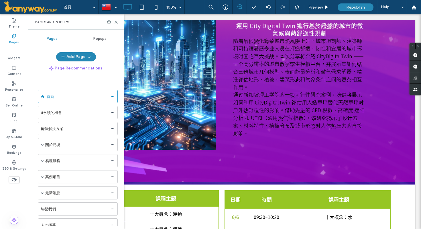
click at [117, 21] on div at bounding box center [210, 114] width 421 height 229
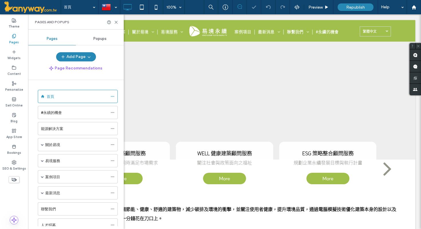
click at [146, 71] on div "Click To Paste Click To Paste Row" at bounding box center [225, 102] width 382 height 113
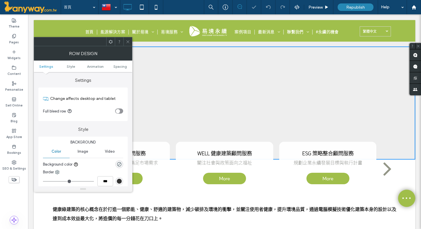
click at [129, 40] on icon at bounding box center [128, 42] width 4 height 4
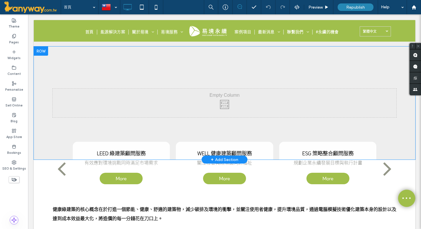
click at [58, 68] on div "Click To Paste Click To Paste Row + Add Section" at bounding box center [225, 102] width 382 height 113
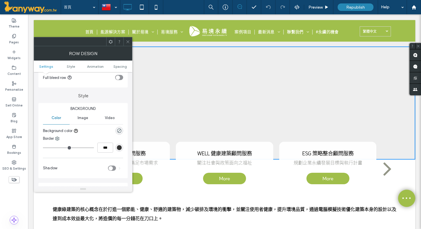
scroll to position [36, 0]
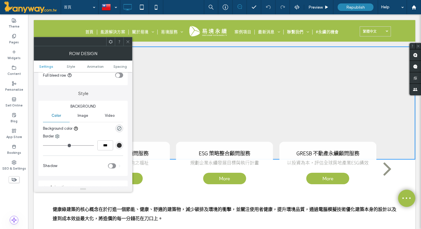
click at [111, 115] on span "Video" at bounding box center [110, 115] width 10 height 5
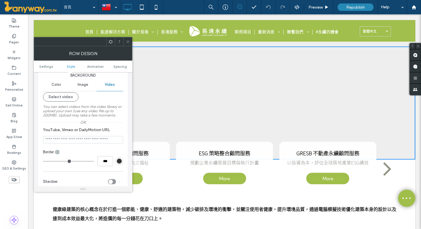
scroll to position [69, 0]
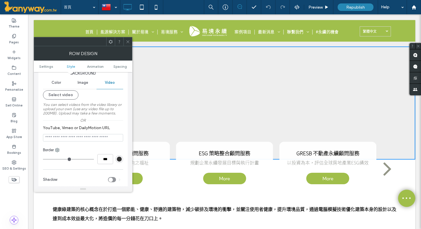
click at [128, 41] on icon at bounding box center [128, 42] width 4 height 4
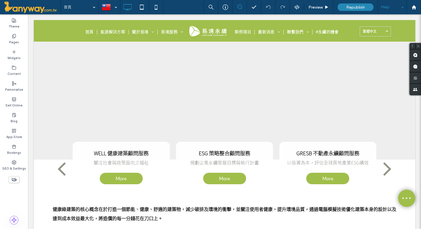
click at [396, 9] on div "Help" at bounding box center [392, 7] width 29 height 14
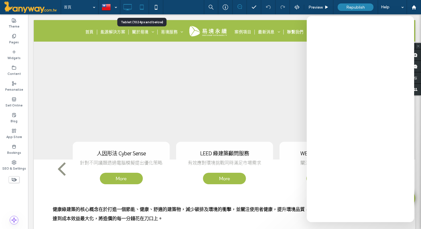
click at [141, 7] on icon at bounding box center [141, 6] width 11 height 11
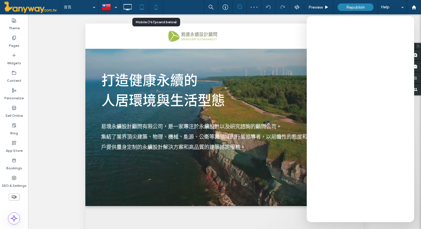
click at [157, 10] on icon at bounding box center [155, 6] width 11 height 11
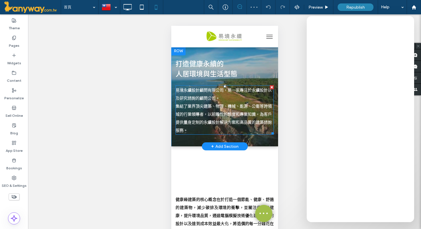
scroll to position [0, 0]
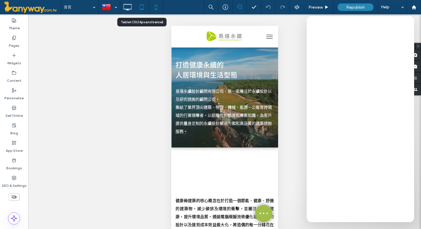
click at [142, 7] on icon at bounding box center [141, 6] width 11 height 11
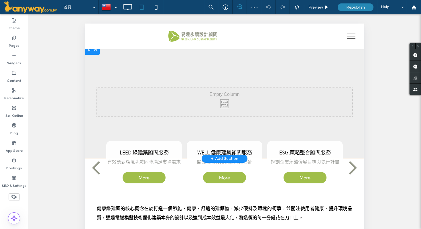
scroll to position [151, 0]
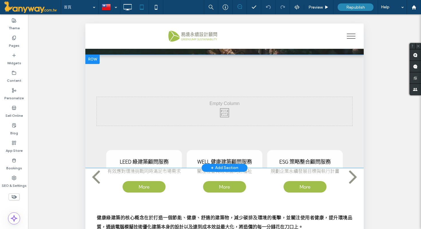
click at [91, 56] on div at bounding box center [92, 59] width 14 height 9
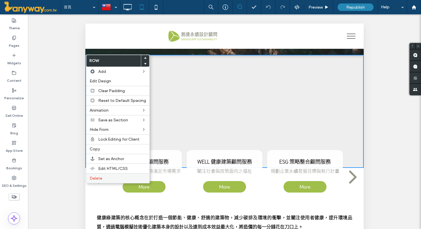
click at [103, 179] on label "Delete" at bounding box center [118, 178] width 56 height 5
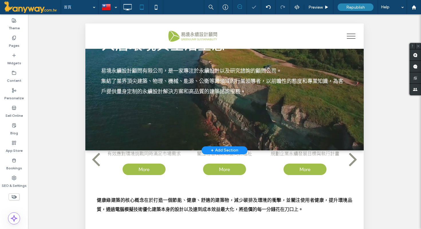
scroll to position [0, 0]
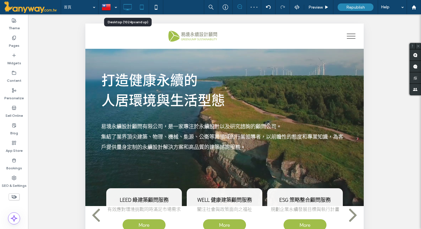
click at [124, 7] on icon at bounding box center [127, 6] width 11 height 11
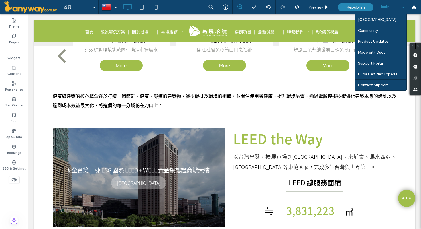
click at [404, 5] on div "Help" at bounding box center [392, 7] width 29 height 14
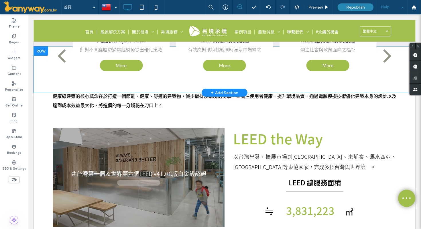
click at [42, 71] on div "LEED 綠建築顧問服務 有效應對環境挑戰同時滿足市場需求 More More WELL 健康建築顧問服務 關注社會與政策面向之福祉 More More ES…" at bounding box center [225, 69] width 382 height 46
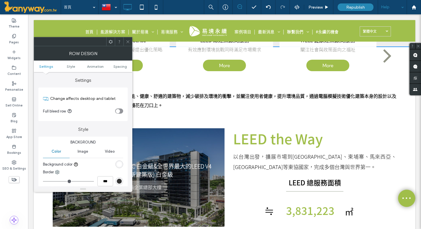
click at [15, 179] on use at bounding box center [13, 180] width 5 height 4
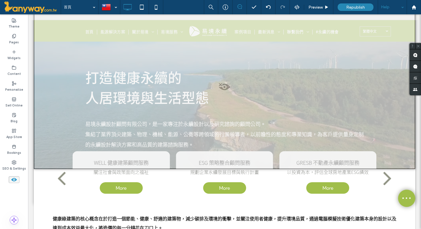
click at [223, 87] on span at bounding box center [224, 88] width 380 height 11
click at [233, 93] on button "Yes" at bounding box center [231, 94] width 18 height 7
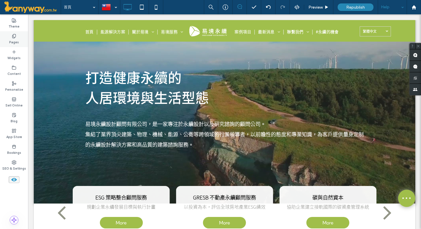
click at [15, 41] on label "Pages" at bounding box center [14, 41] width 10 height 6
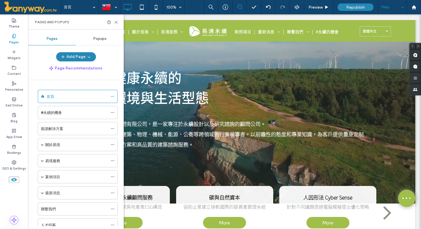
scroll to position [212, 0]
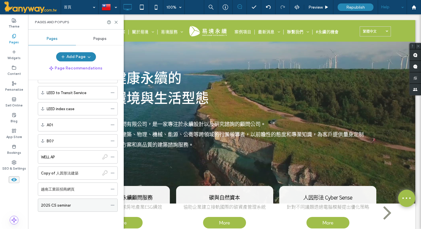
click at [63, 205] on label "2025 CS seminar" at bounding box center [56, 205] width 30 height 10
click at [115, 20] on icon at bounding box center [116, 22] width 4 height 4
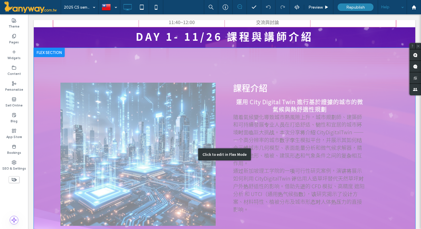
scroll to position [368, 0]
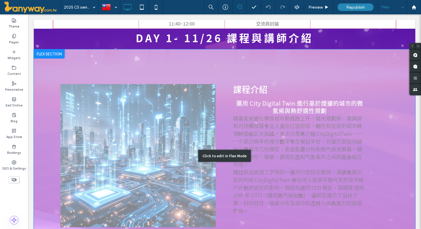
click at [264, 76] on div "Click to edit in Flex Mode" at bounding box center [225, 155] width 382 height 212
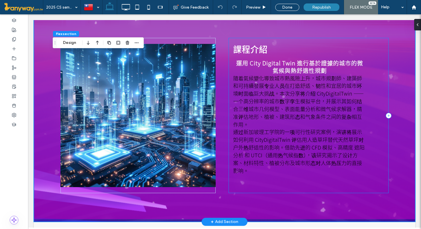
scroll to position [409, 0]
